Goal: Task Accomplishment & Management: Complete application form

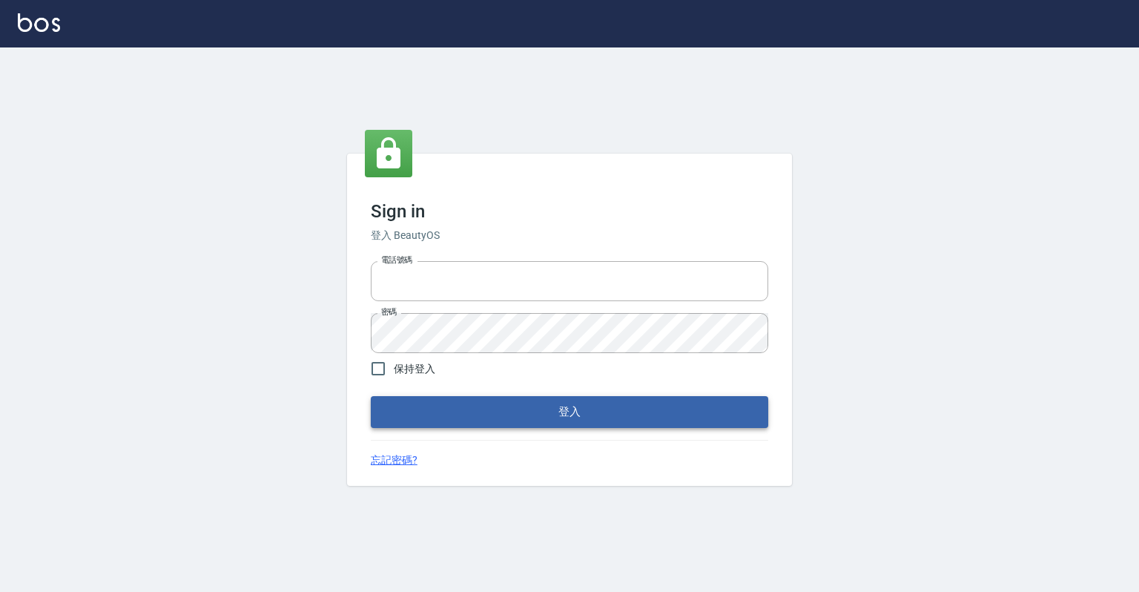
type input "0918176355"
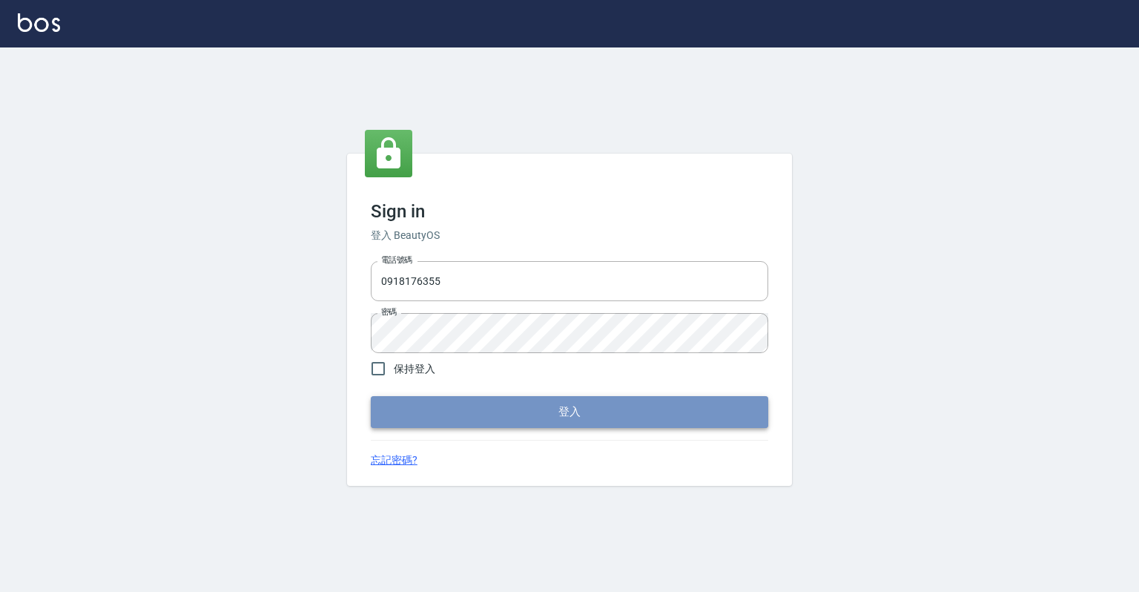
click at [516, 414] on button "登入" at bounding box center [570, 411] width 398 height 31
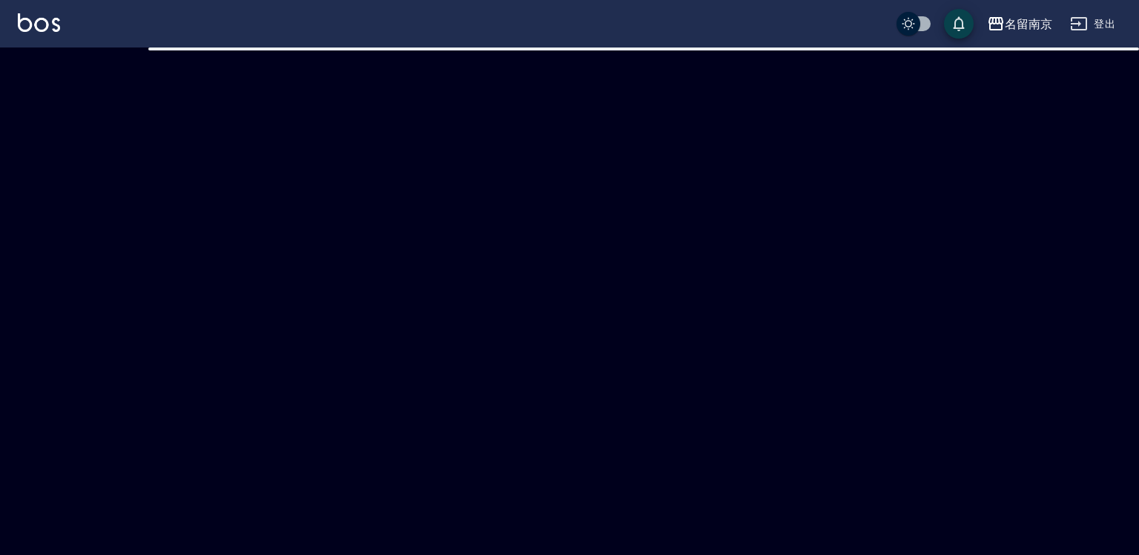
checkbox input "true"
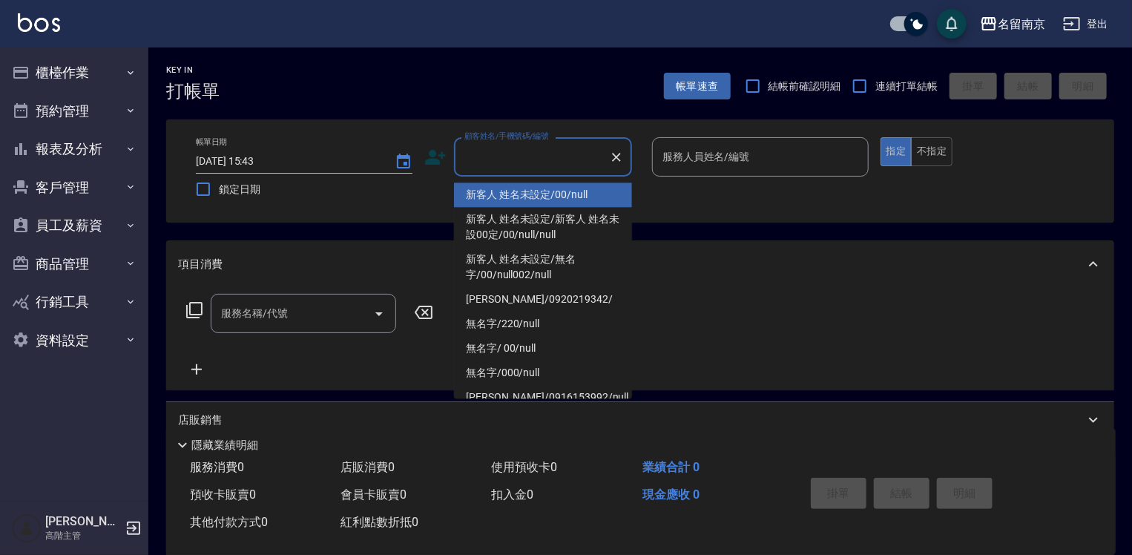
click at [540, 157] on input "顧客姓名/手機號碼/編號" at bounding box center [532, 157] width 142 height 26
type input "新客人 姓名未設定/00/null"
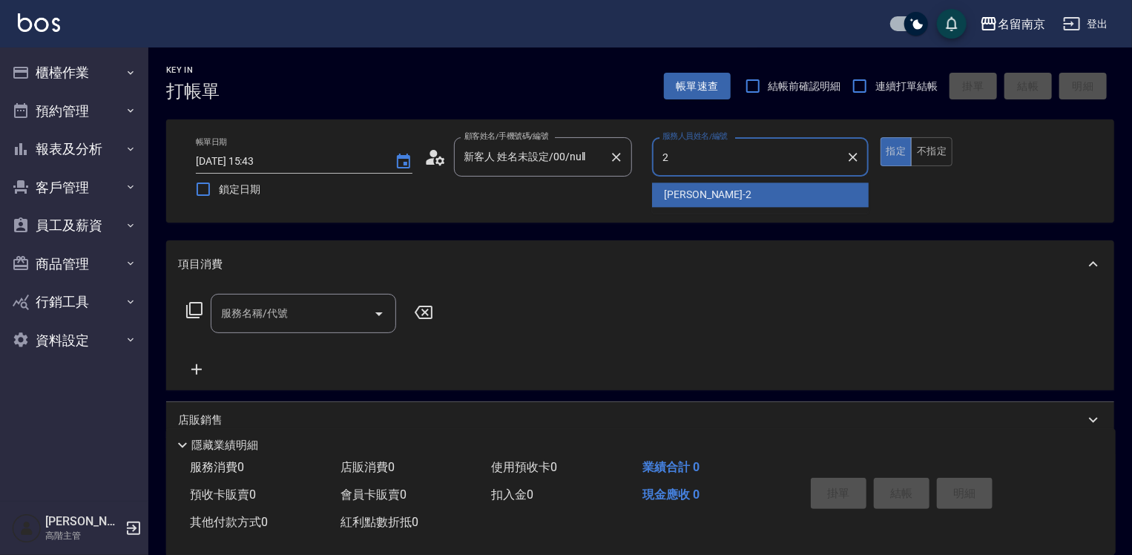
type input "[PERSON_NAME]-2"
type button "true"
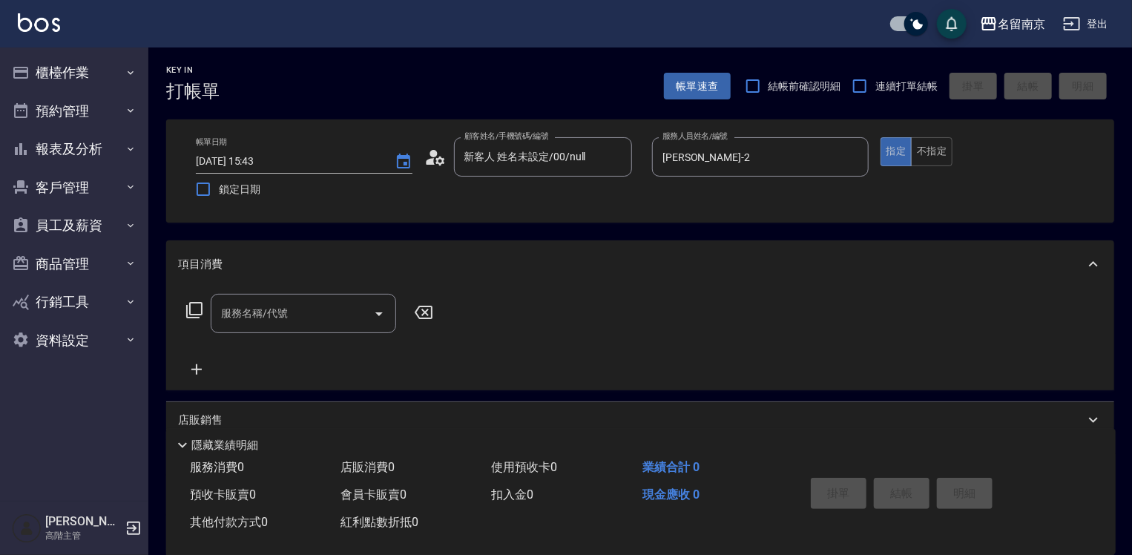
drag, startPoint x: 306, startPoint y: 335, endPoint x: 320, endPoint y: 315, distance: 24.5
click at [309, 323] on div "服務名稱/代號 服務名稱/代號" at bounding box center [310, 336] width 264 height 85
drag, startPoint x: 285, startPoint y: 309, endPoint x: 566, endPoint y: 301, distance: 281.3
click at [312, 309] on input "服務名稱/代號" at bounding box center [292, 313] width 150 height 26
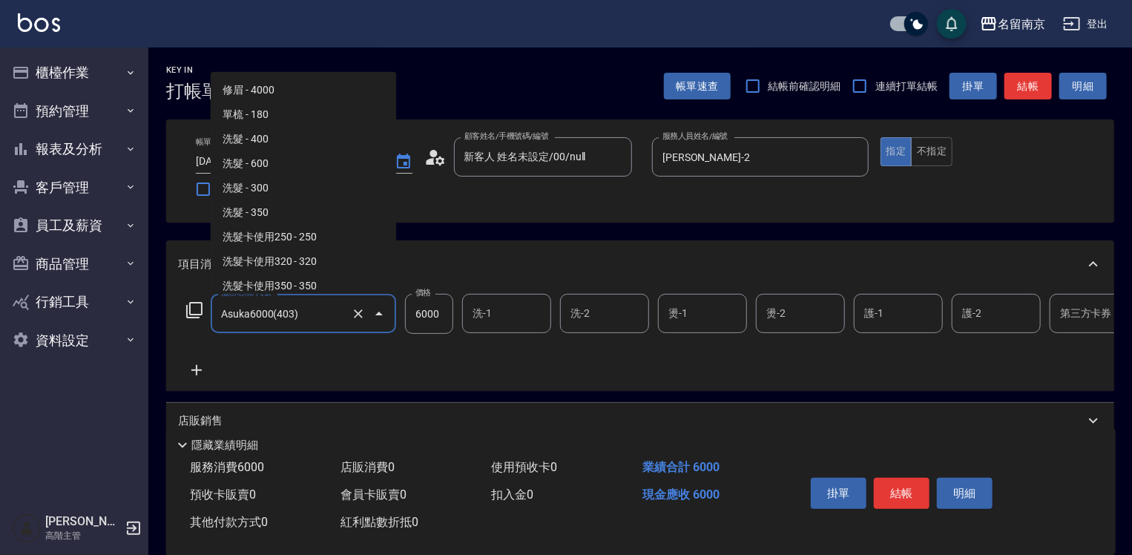
drag, startPoint x: 284, startPoint y: 306, endPoint x: 427, endPoint y: 326, distance: 144.6
click at [284, 308] on input "Asuka6000(403)" at bounding box center [282, 313] width 131 height 26
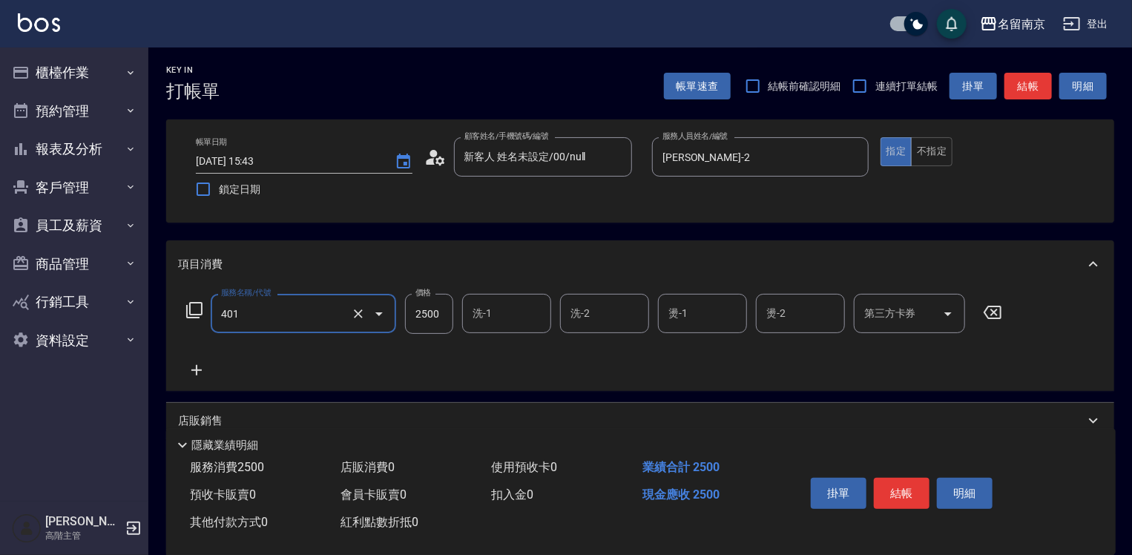
type input "自備燙2500(401)"
type input "[PERSON_NAME]-2"
click at [902, 478] on button "結帳" at bounding box center [902, 493] width 56 height 31
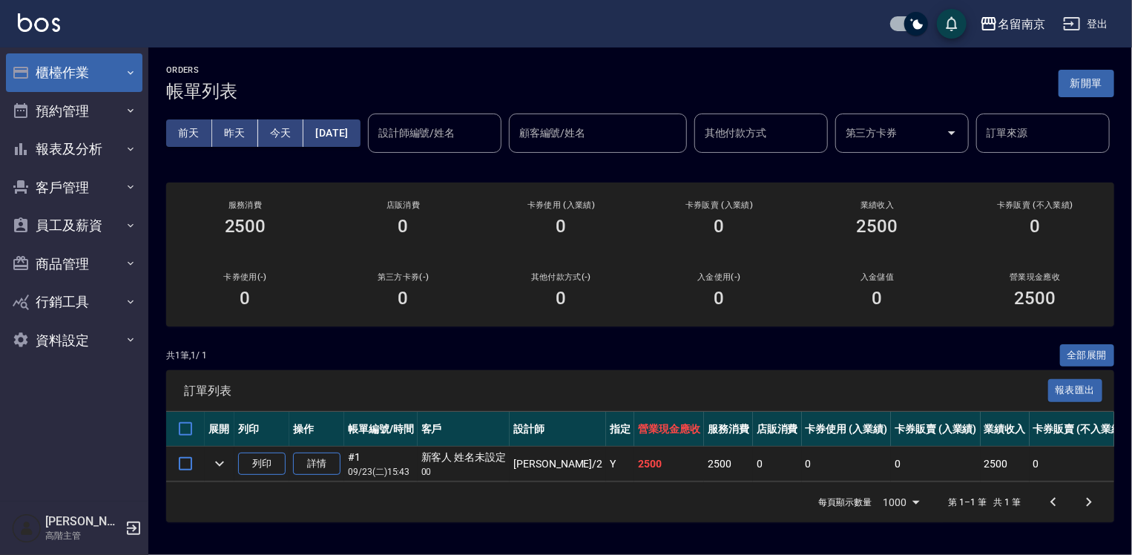
click at [73, 74] on button "櫃檯作業" at bounding box center [74, 72] width 137 height 39
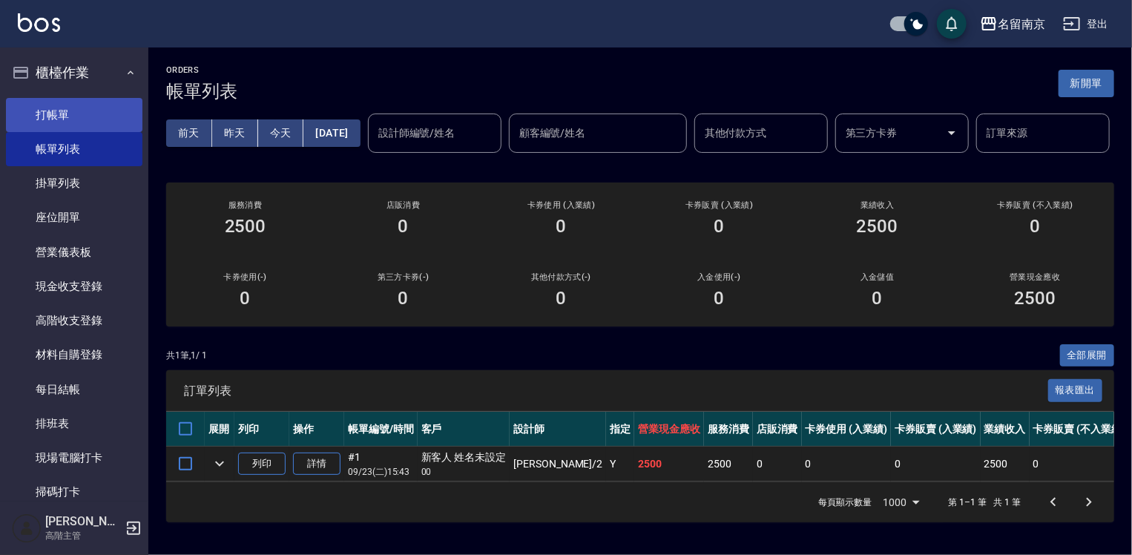
click at [78, 102] on link "打帳單" at bounding box center [74, 115] width 137 height 34
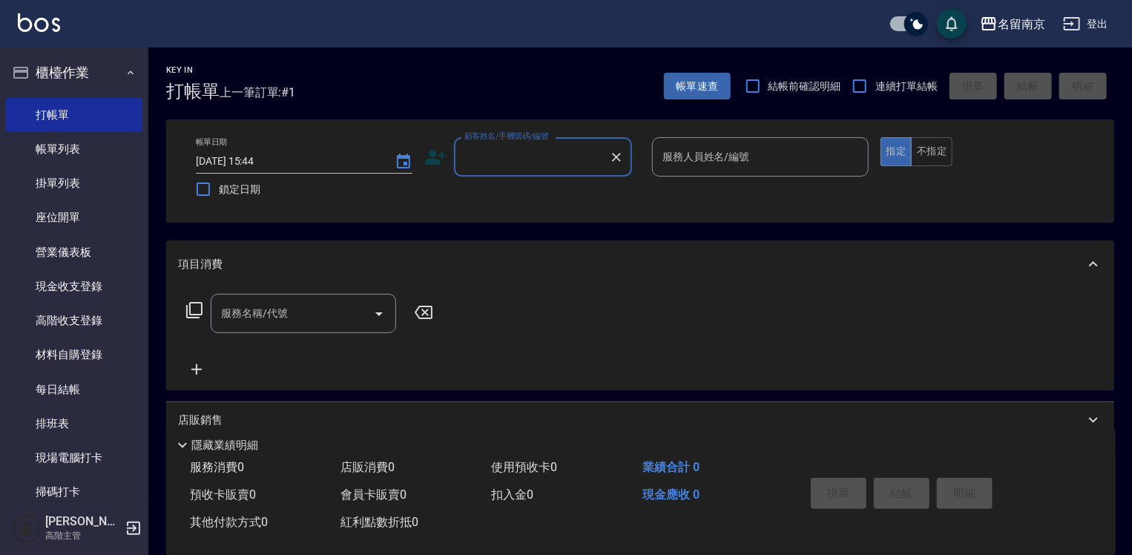
click at [544, 161] on input "顧客姓名/手機號碼/編號" at bounding box center [532, 157] width 142 height 26
type input "新客人 姓名未設定/00/null"
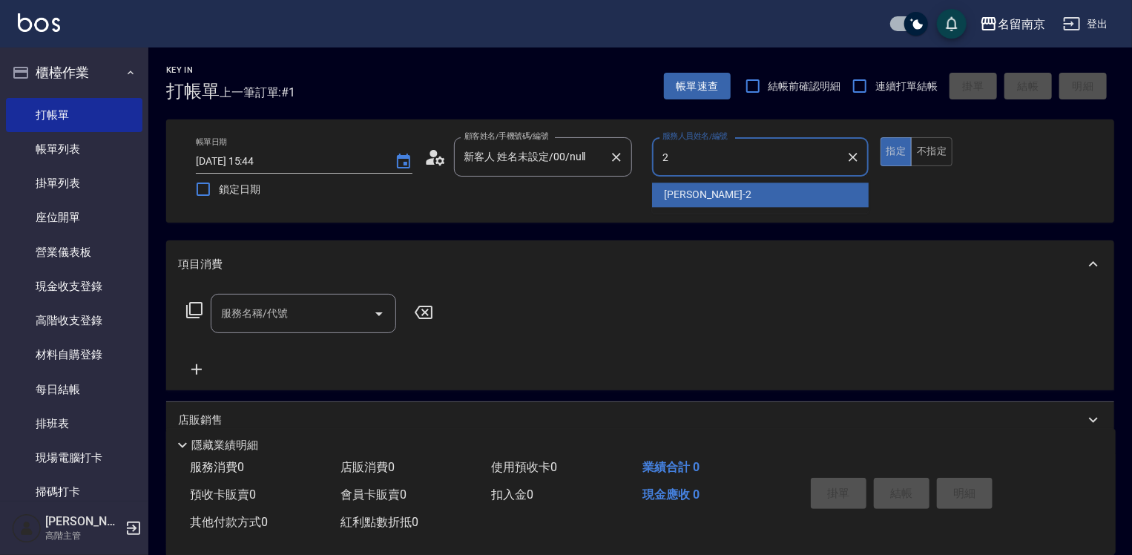
type input "[PERSON_NAME]-2"
type button "true"
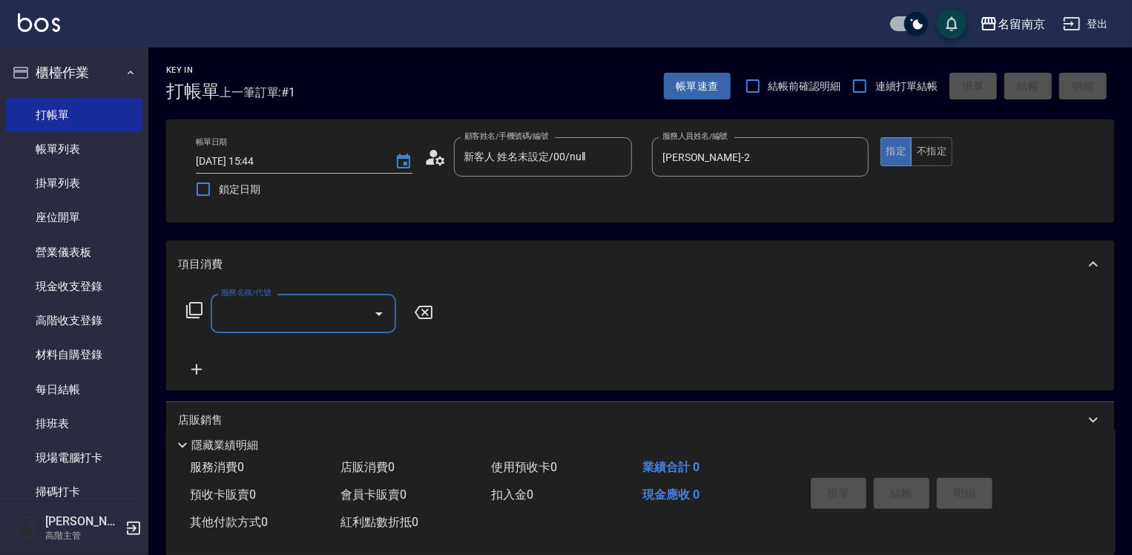
click at [237, 309] on input "服務名稱/代號" at bounding box center [292, 313] width 150 height 26
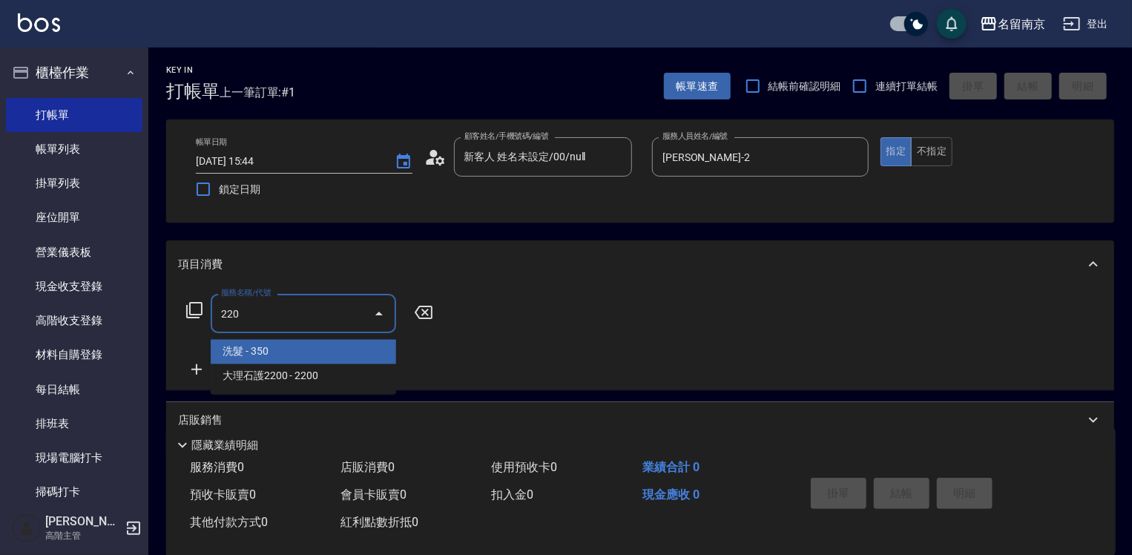
type input "洗髮(220)"
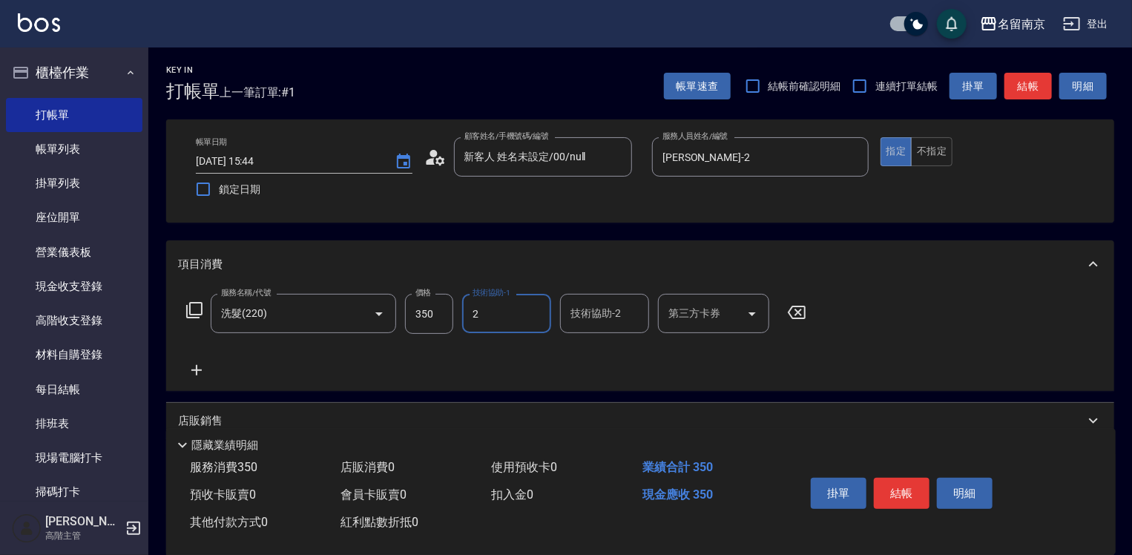
type input "[PERSON_NAME]-2"
click at [194, 366] on icon at bounding box center [196, 370] width 37 height 18
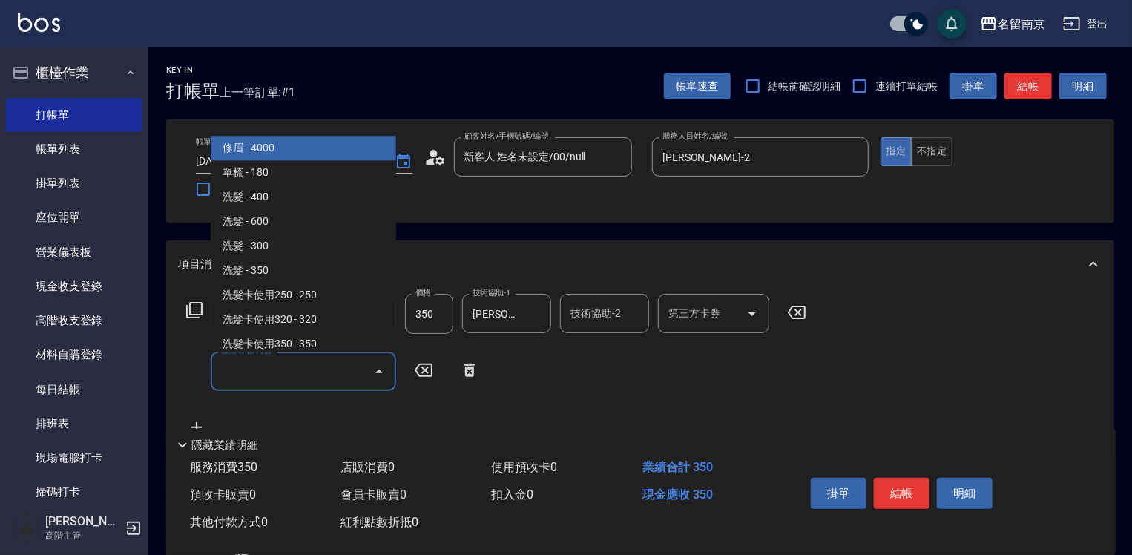
click at [269, 374] on input "服務名稱/代號" at bounding box center [292, 371] width 150 height 26
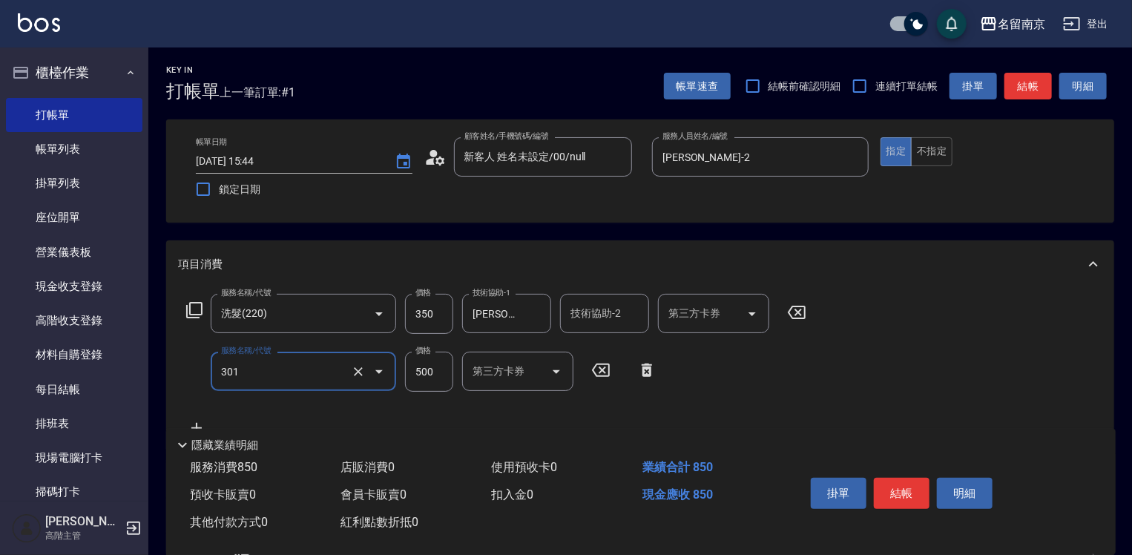
type input "剪髮(301)"
type input "650"
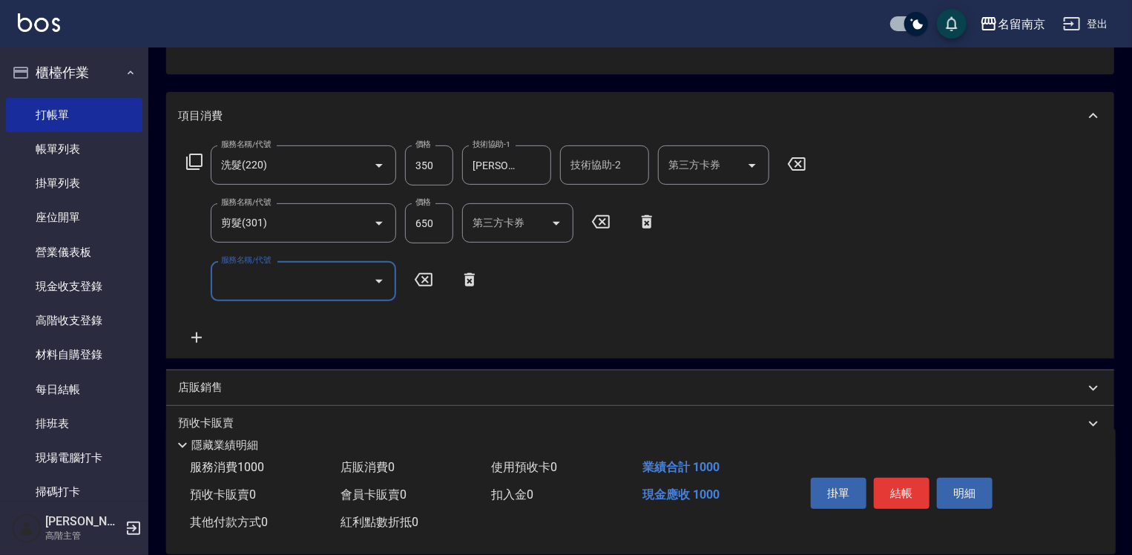
click at [280, 283] on input "服務名稱/代號" at bounding box center [292, 281] width 150 height 26
type input "染髮(1500)(501)"
type input "3000"
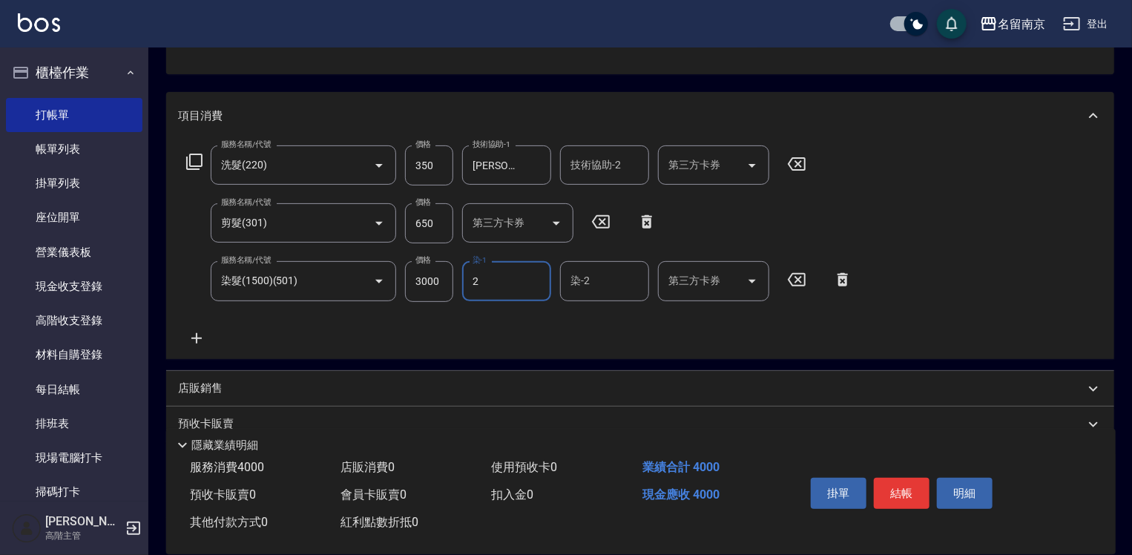
type input "[PERSON_NAME]-2"
click at [315, 289] on input "染髮(1500)(501)" at bounding box center [282, 281] width 131 height 26
click at [354, 281] on icon "Clear" at bounding box center [358, 281] width 15 height 15
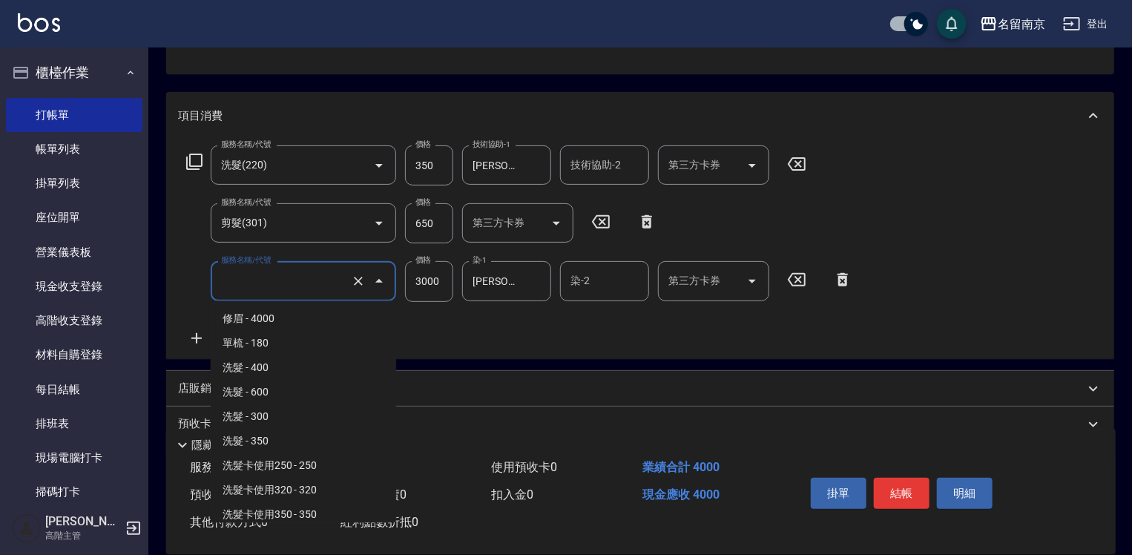
click at [307, 280] on input "服務名稱/代號" at bounding box center [282, 281] width 131 height 26
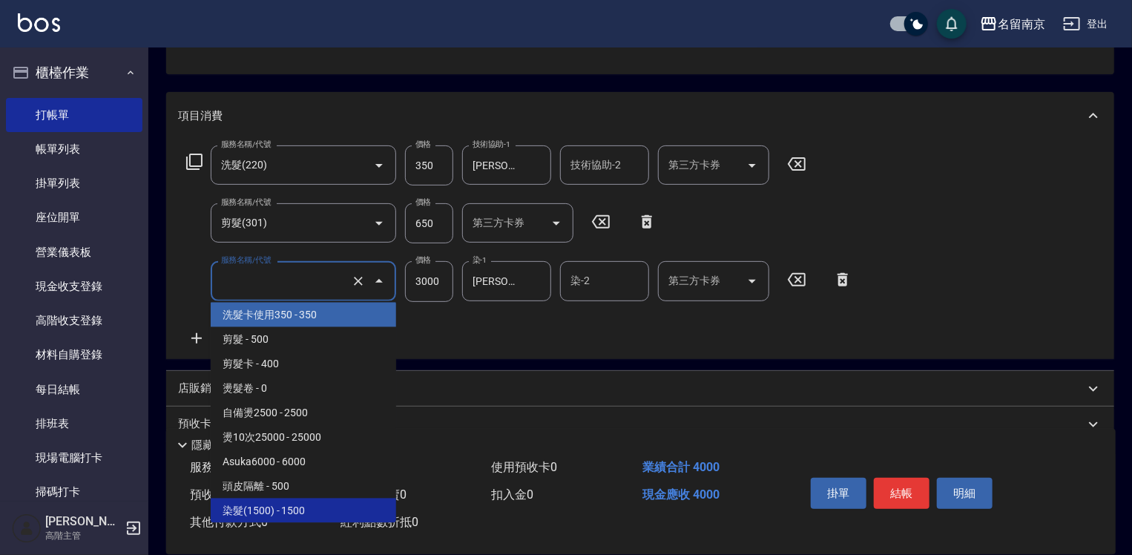
type input "染髮(1500)(501)"
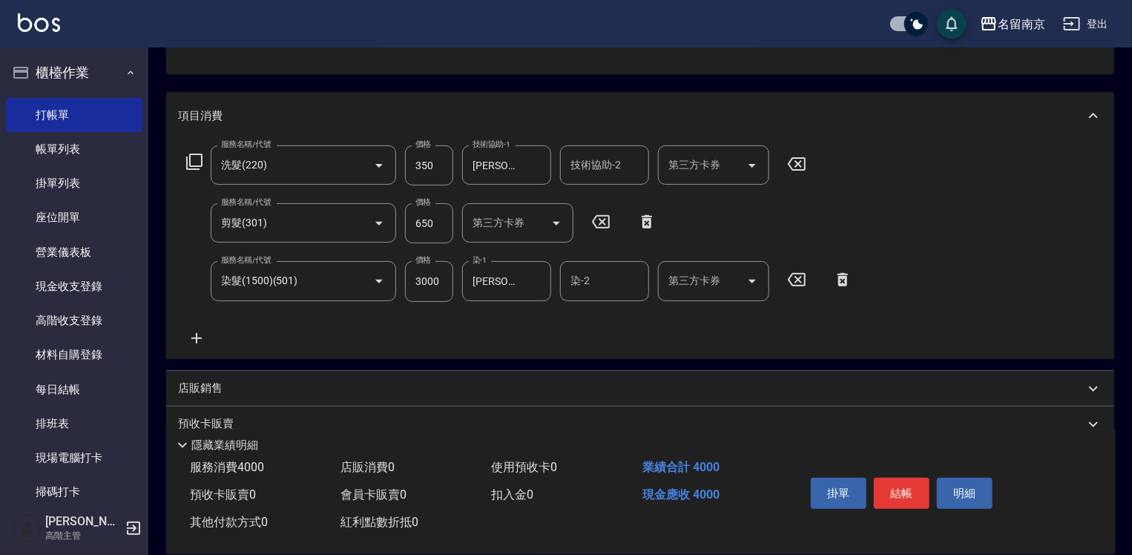
click at [196, 162] on icon at bounding box center [194, 162] width 18 height 18
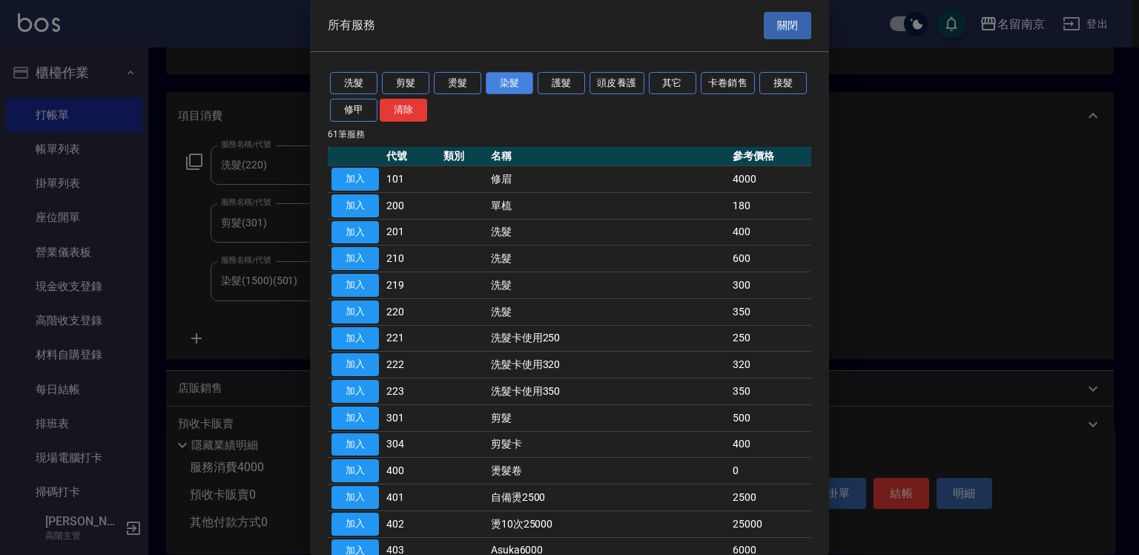
click at [523, 80] on button "染髮" at bounding box center [509, 83] width 47 height 23
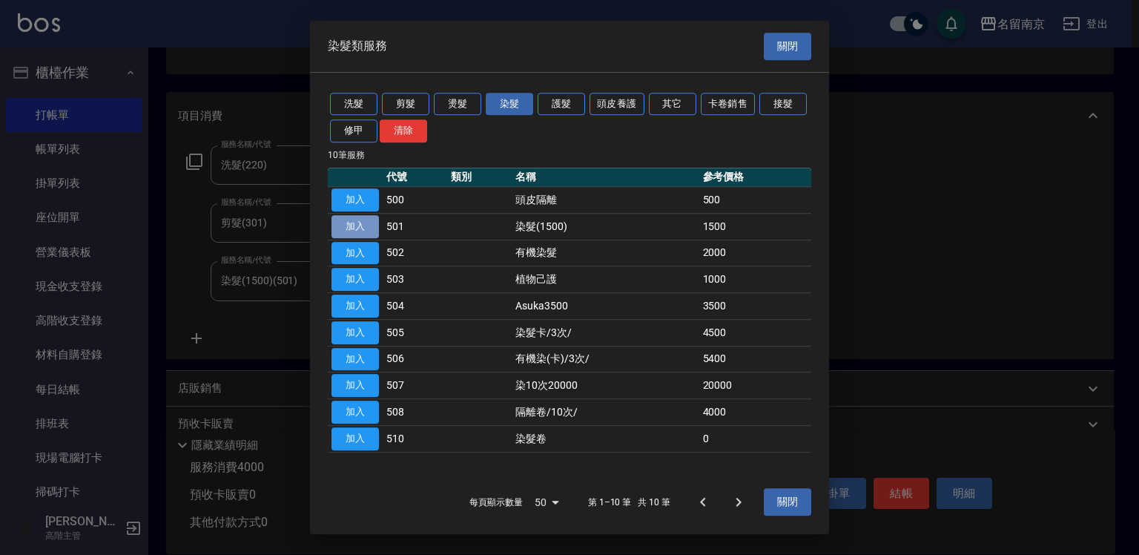
click at [359, 217] on button "加入" at bounding box center [355, 226] width 47 height 23
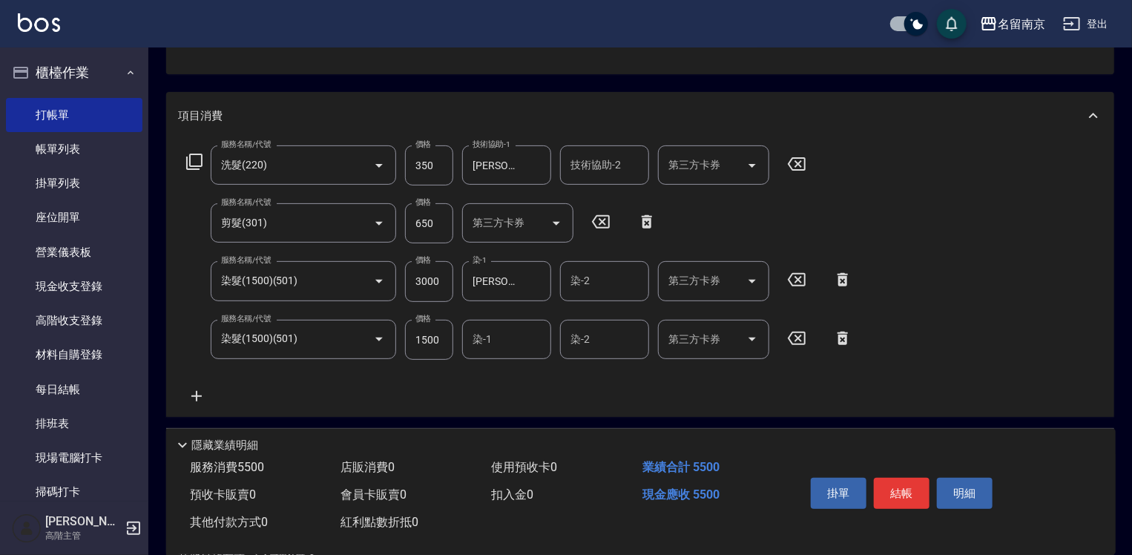
click at [840, 330] on icon at bounding box center [842, 338] width 37 height 18
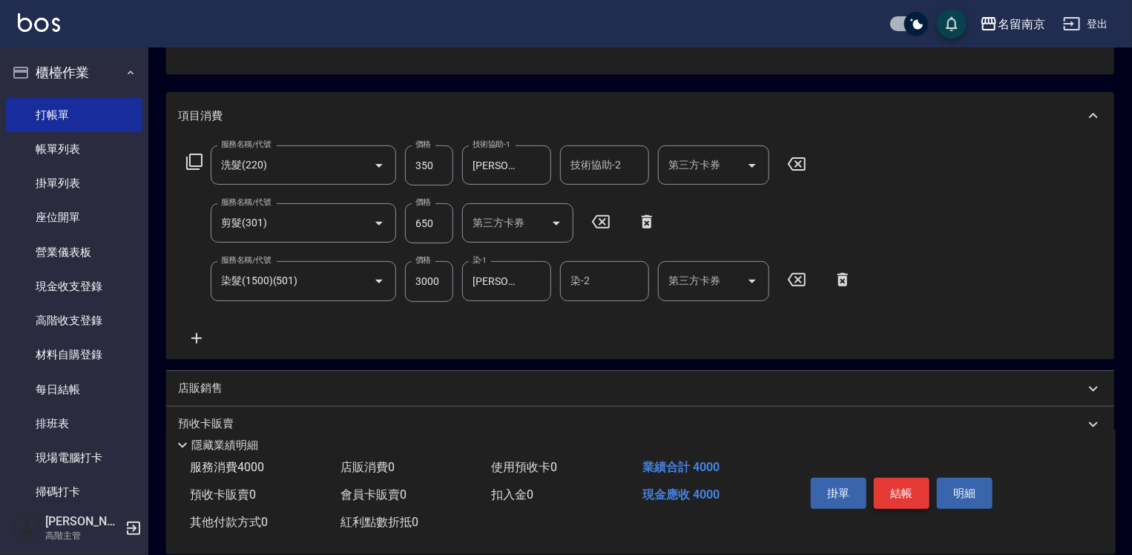
click at [907, 484] on button "結帳" at bounding box center [902, 493] width 56 height 31
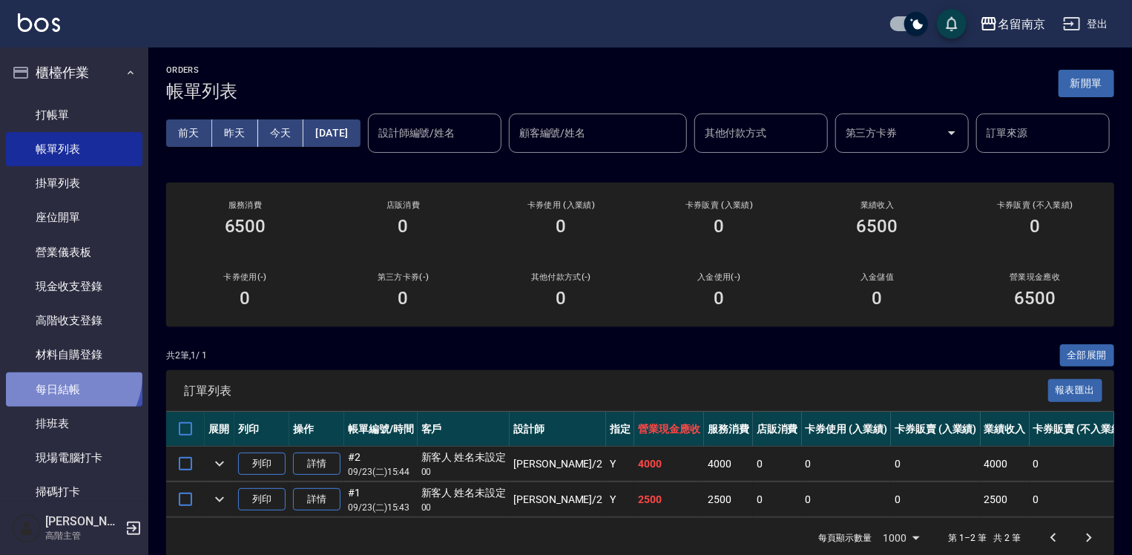
click at [68, 375] on link "每日結帳" at bounding box center [74, 389] width 137 height 34
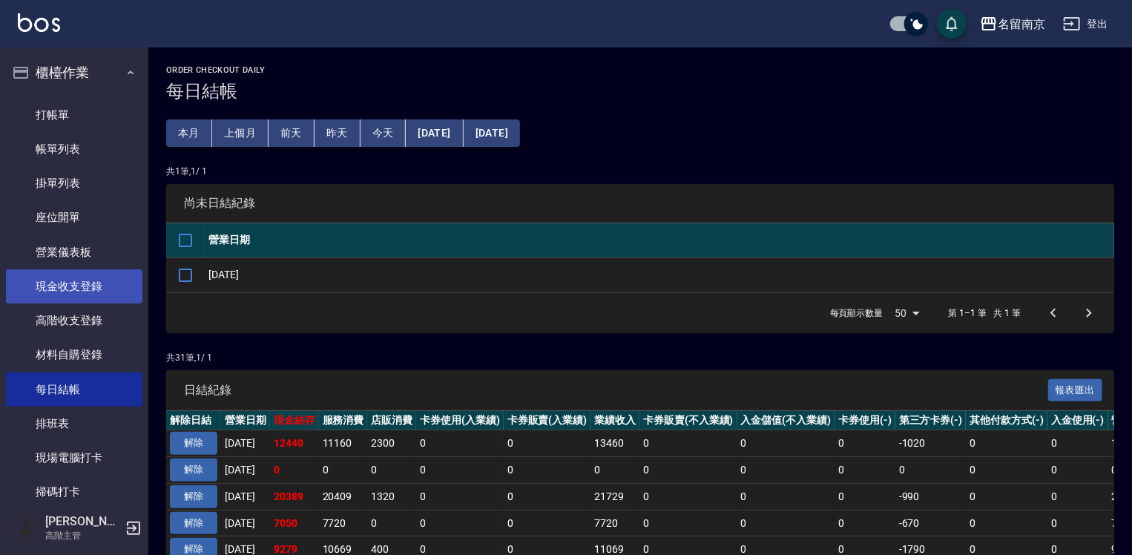
click at [95, 283] on link "現金收支登錄" at bounding box center [74, 286] width 137 height 34
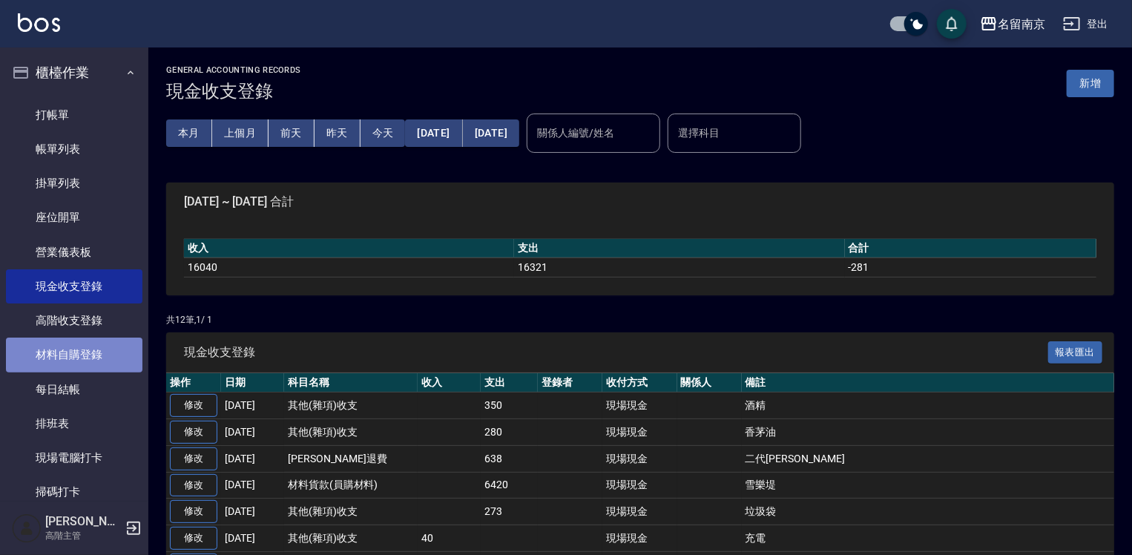
click at [93, 344] on link "材料自購登錄" at bounding box center [74, 355] width 137 height 34
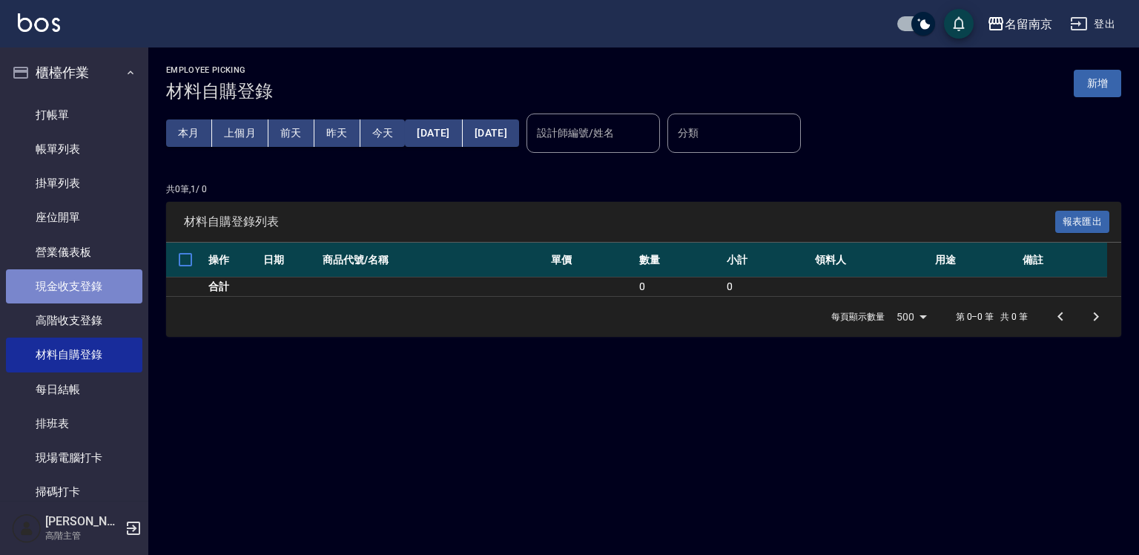
click at [90, 279] on link "現金收支登錄" at bounding box center [74, 286] width 137 height 34
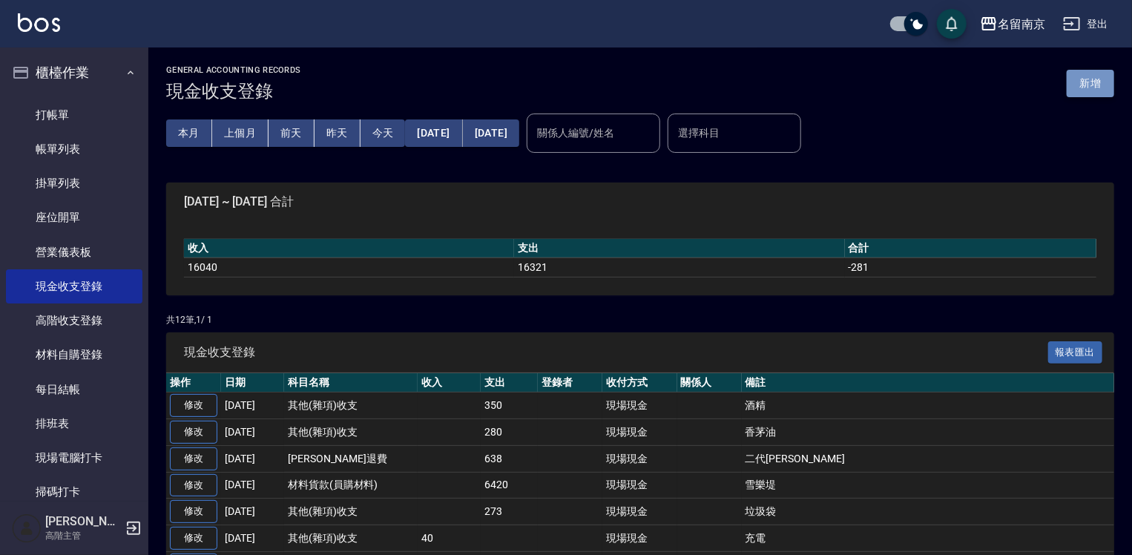
click at [1084, 75] on button "新增" at bounding box center [1090, 83] width 47 height 27
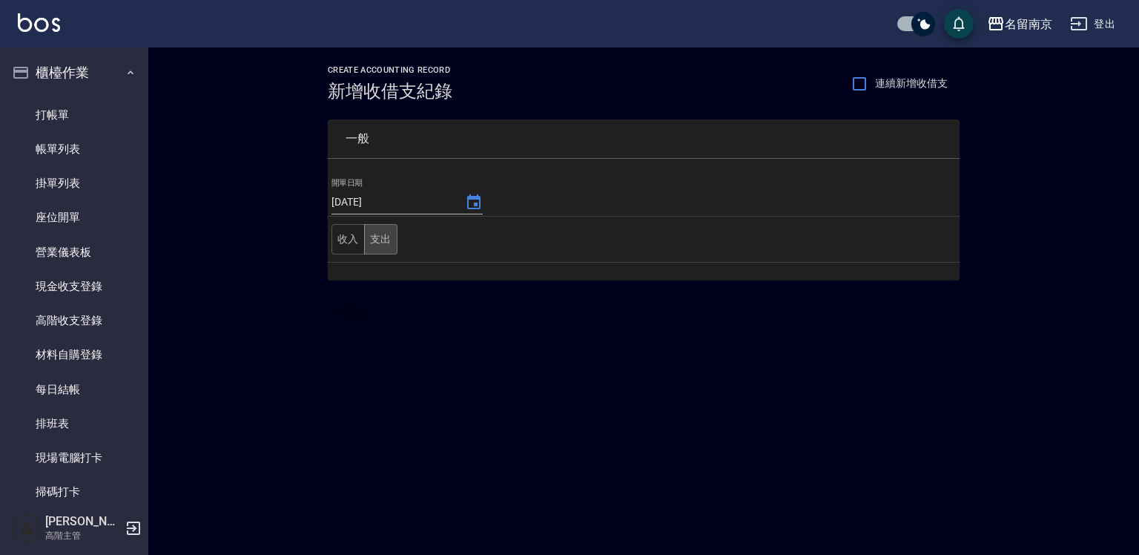
click at [389, 237] on button "支出" at bounding box center [380, 239] width 33 height 30
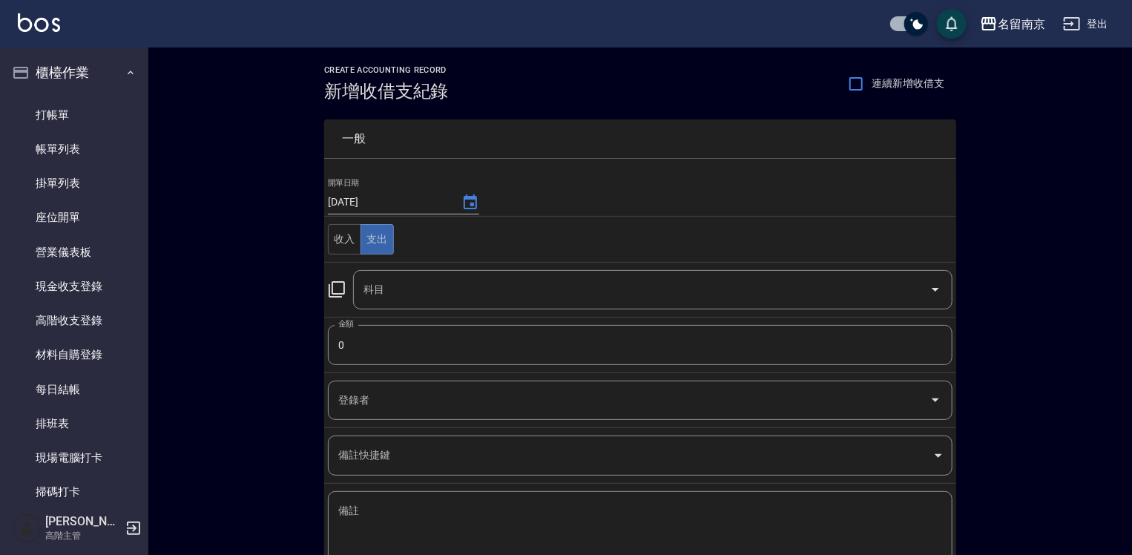
click at [334, 285] on icon at bounding box center [337, 289] width 18 height 18
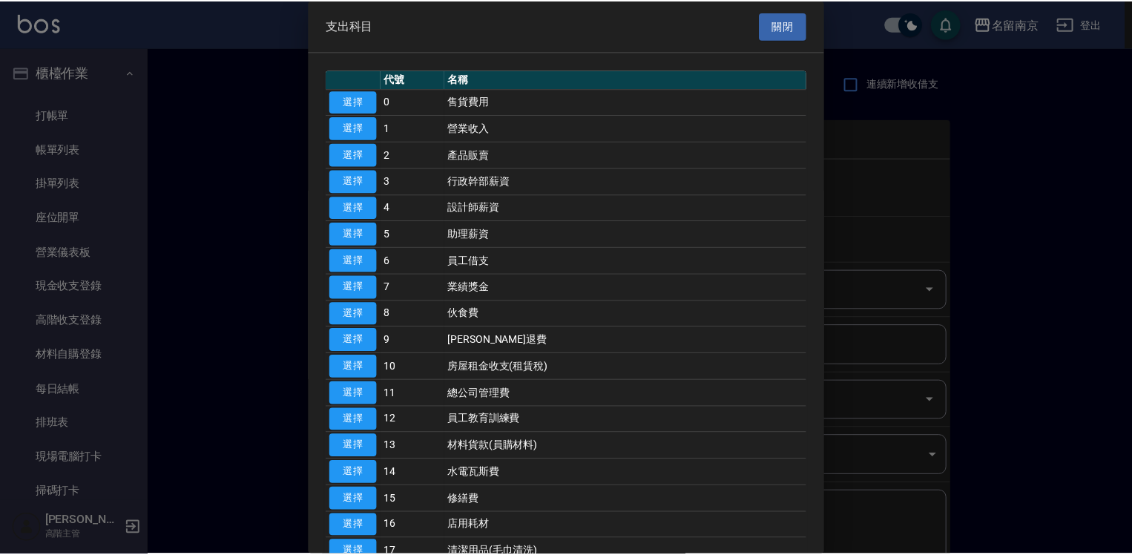
scroll to position [148, 0]
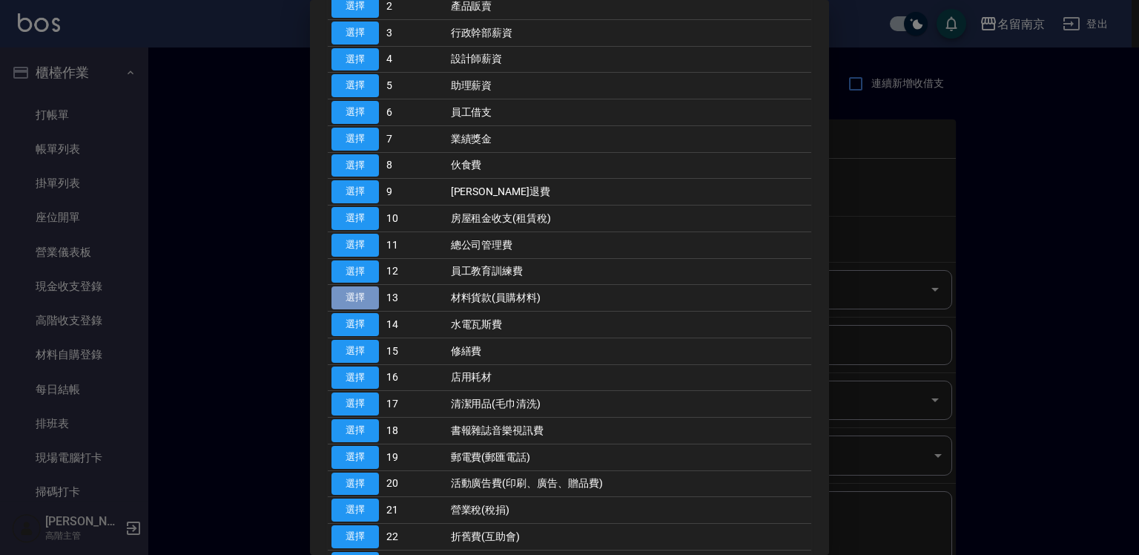
click at [345, 288] on button "選擇" at bounding box center [355, 297] width 47 height 23
type input "13 材料貨款(員購材料)"
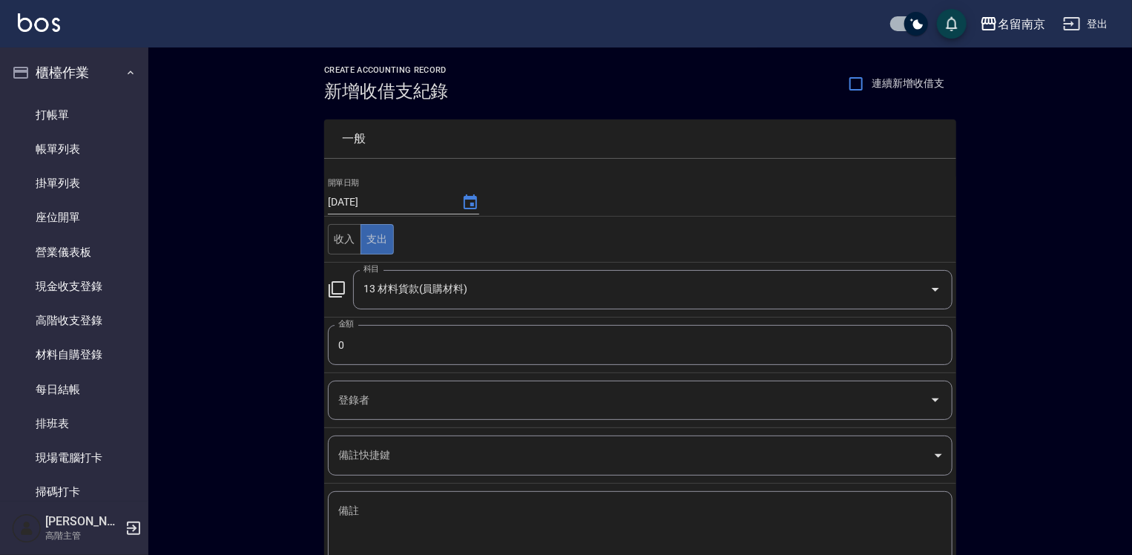
click at [344, 345] on input "0" at bounding box center [640, 345] width 625 height 40
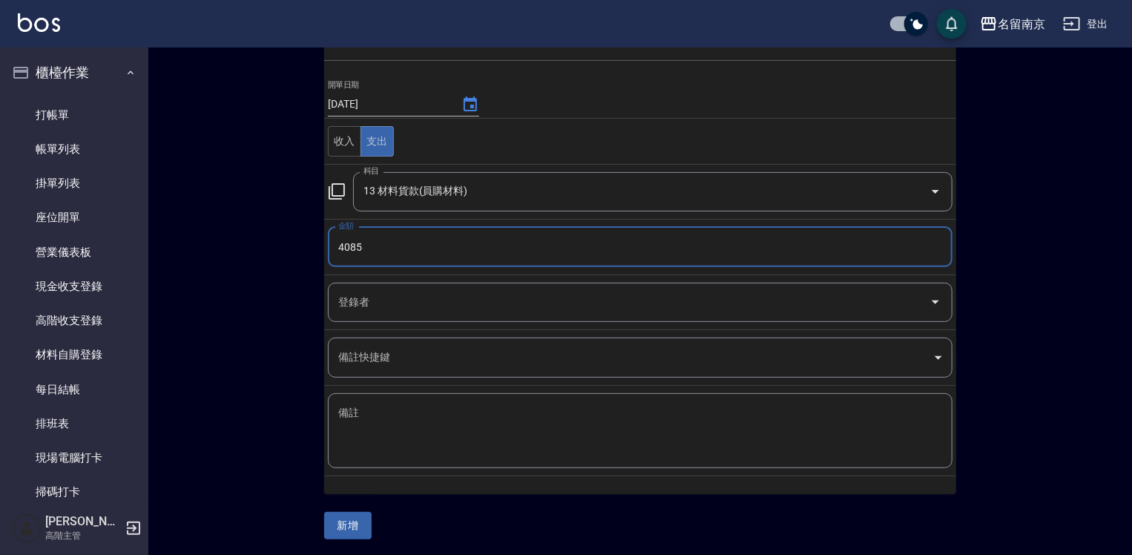
type input "4085"
click at [424, 415] on textarea "備註" at bounding box center [640, 431] width 604 height 50
drag, startPoint x: 377, startPoint y: 422, endPoint x: 1065, endPoint y: 553, distance: 700.7
click at [380, 421] on textarea "備註" at bounding box center [640, 431] width 604 height 50
type textarea "ㄒㄧㄜ"
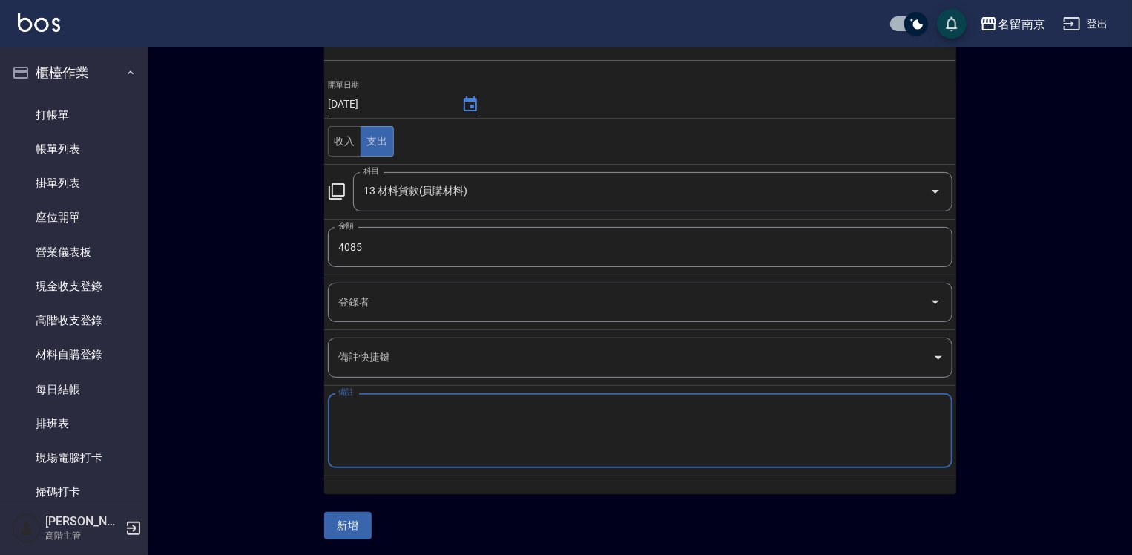
drag, startPoint x: 365, startPoint y: 410, endPoint x: 404, endPoint y: 410, distance: 38.6
click at [384, 410] on textarea "ㄒㄧㄜ" at bounding box center [640, 431] width 604 height 50
type textarea "小蒼蘭護"
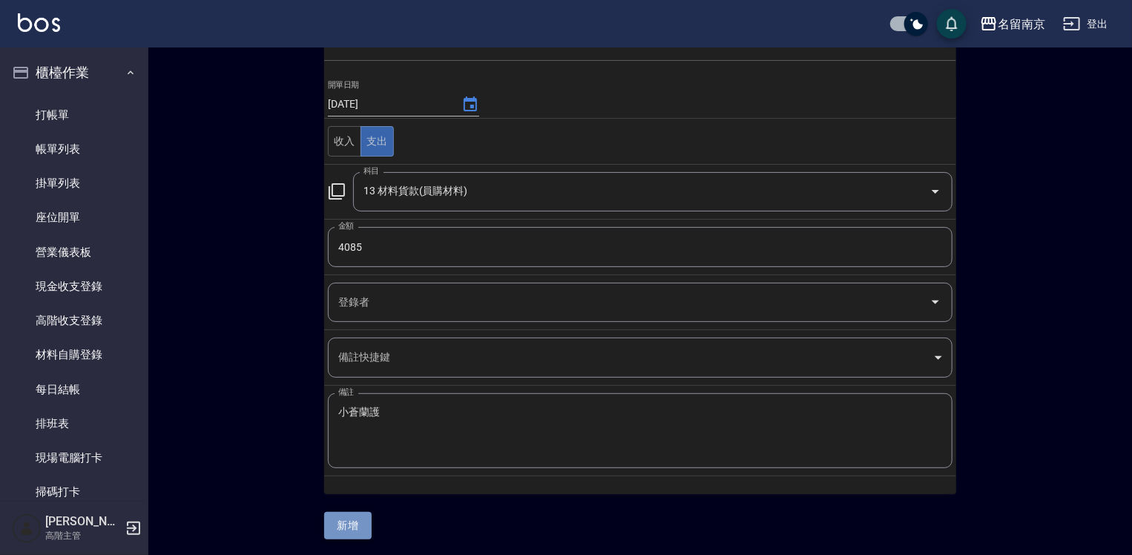
click at [362, 525] on button "新增" at bounding box center [347, 525] width 47 height 27
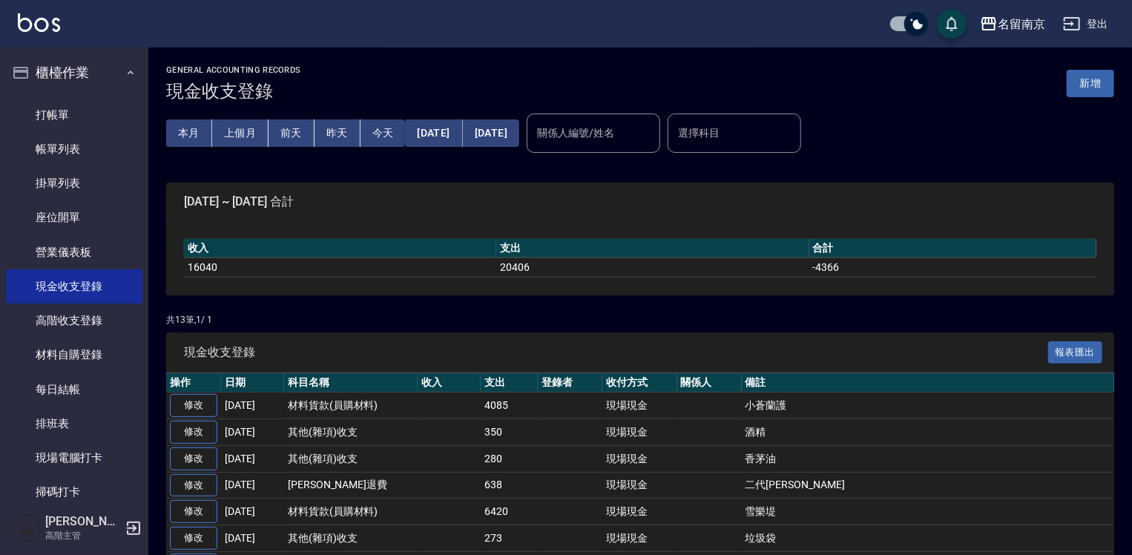
scroll to position [297, 0]
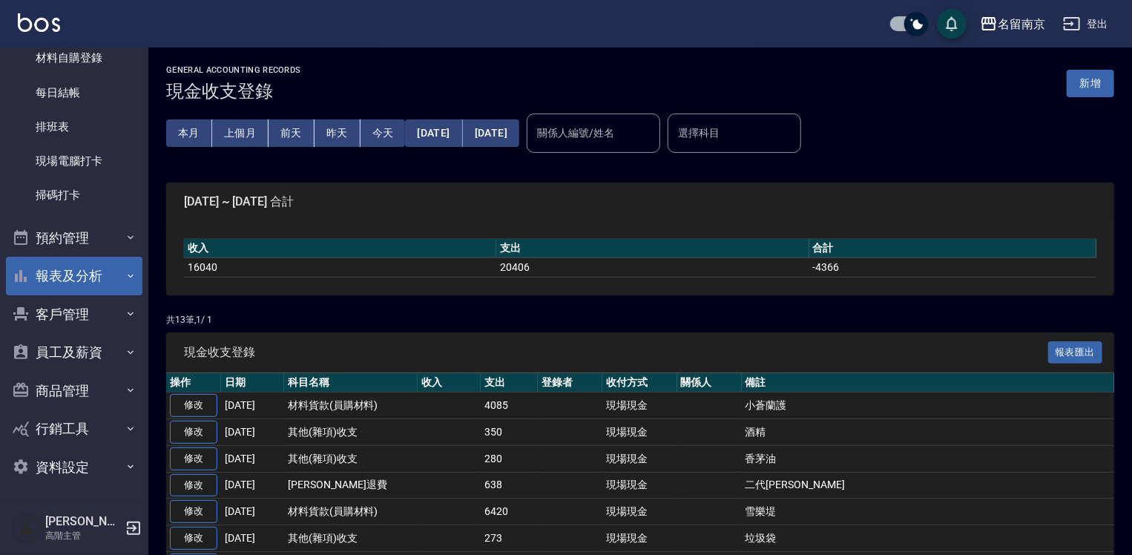
click at [75, 279] on button "報表及分析" at bounding box center [74, 276] width 137 height 39
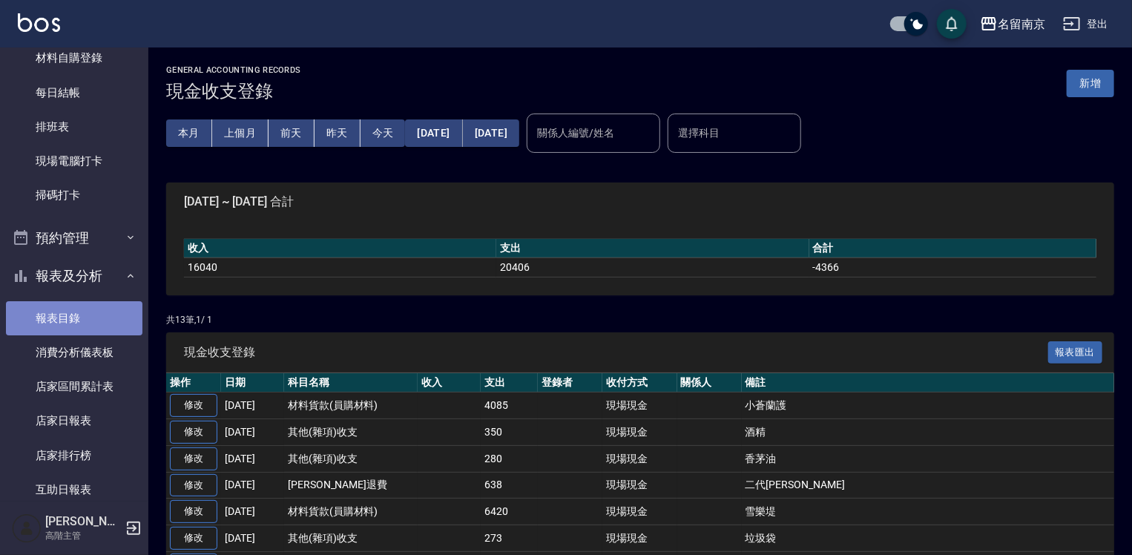
click at [79, 315] on link "報表目錄" at bounding box center [74, 318] width 137 height 34
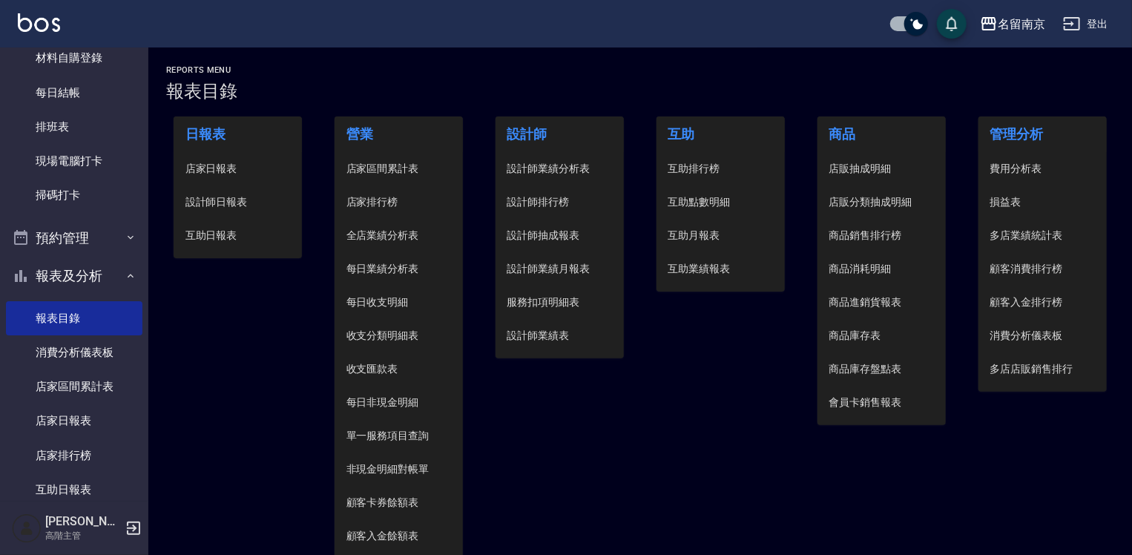
click at [240, 197] on span "設計師日報表" at bounding box center [237, 202] width 105 height 16
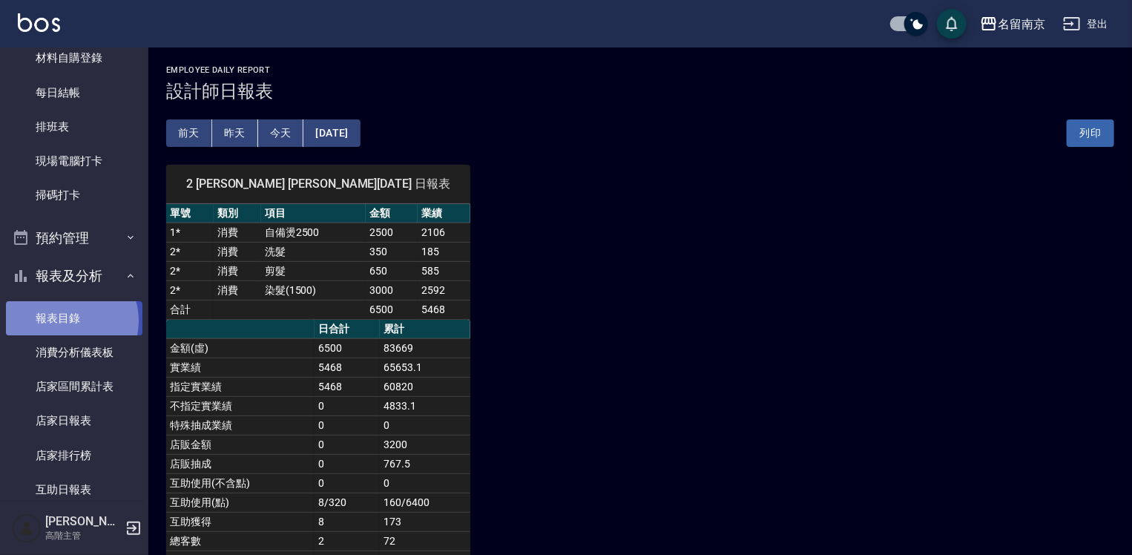
click at [69, 318] on link "報表目錄" at bounding box center [74, 318] width 137 height 34
